Goal: Task Accomplishment & Management: Use online tool/utility

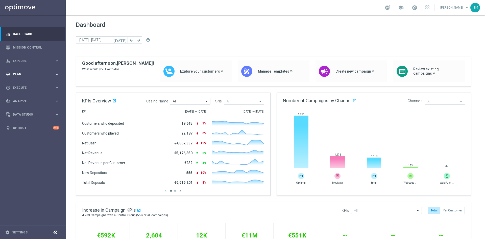
click at [21, 76] on div "gps_fixed Plan" at bounding box center [30, 74] width 49 height 5
click at [17, 100] on span "Templates" at bounding box center [31, 99] width 36 height 3
drag, startPoint x: 28, startPoint y: 106, endPoint x: 55, endPoint y: 132, distance: 37.7
click at [28, 106] on link "Optimail" at bounding box center [34, 107] width 37 height 4
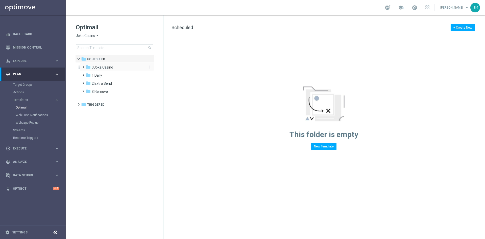
click at [109, 66] on span "0Joka Casino" at bounding box center [102, 67] width 21 height 5
click at [105, 84] on span "2- Extra Send" at bounding box center [107, 83] width 21 height 5
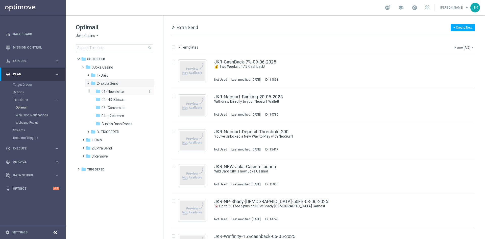
click at [111, 89] on span "01- Newsletter" at bounding box center [112, 91] width 23 height 5
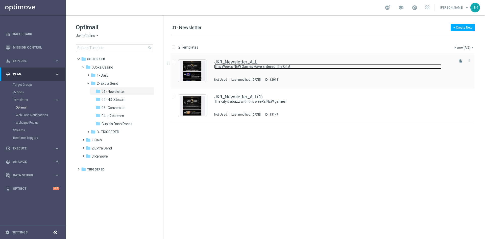
click at [248, 64] on link "This Week’s NEW Games Have Entered The City!" at bounding box center [327, 66] width 227 height 5
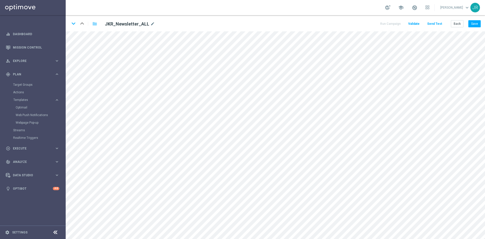
click at [473, 30] on div "keyboard_arrow_down keyboard_arrow_up folder JKR_Newsletter_ALL mode_edit Run C…" at bounding box center [275, 23] width 419 height 16
click at [476, 21] on button "Save" at bounding box center [474, 23] width 12 height 7
click at [473, 23] on button "Save" at bounding box center [474, 23] width 12 height 7
click at [476, 25] on button "Save" at bounding box center [474, 23] width 12 height 7
drag, startPoint x: 478, startPoint y: 23, endPoint x: 337, endPoint y: 1, distance: 143.0
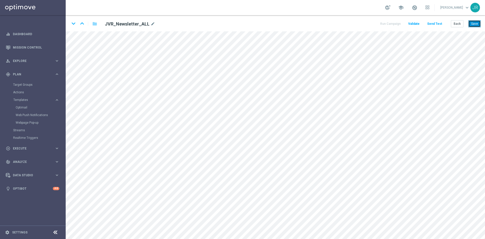
click at [477, 23] on button "Save" at bounding box center [474, 23] width 12 height 7
click at [461, 24] on button "Back" at bounding box center [457, 23] width 13 height 7
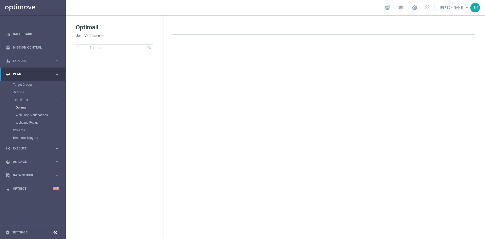
click at [80, 35] on span "Joka VIP Room" at bounding box center [88, 35] width 24 height 5
click at [0, 0] on span "King Johnnie" at bounding box center [0, 0] width 0 height 0
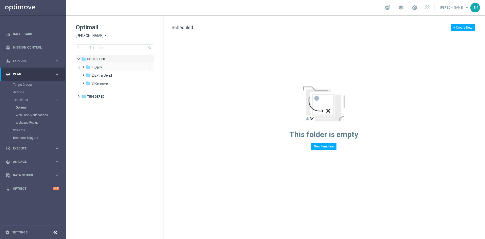
click at [110, 68] on div "folder 1 Daily" at bounding box center [115, 67] width 58 height 6
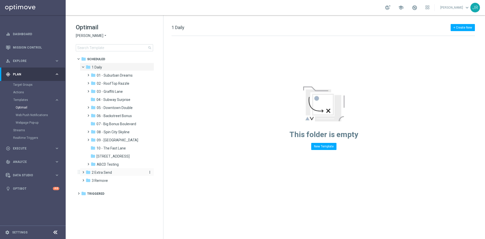
click at [109, 171] on span "2 Extra Send" at bounding box center [102, 172] width 20 height 5
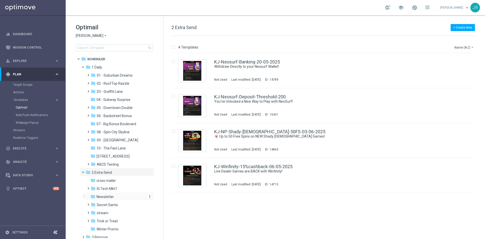
click at [105, 197] on span "Newsletter" at bounding box center [104, 196] width 17 height 5
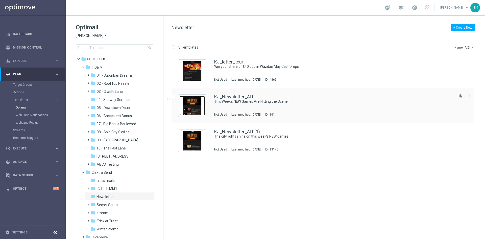
click at [185, 103] on img "Press SPACE to select this row." at bounding box center [192, 106] width 25 height 20
